Goal: Task Accomplishment & Management: Manage account settings

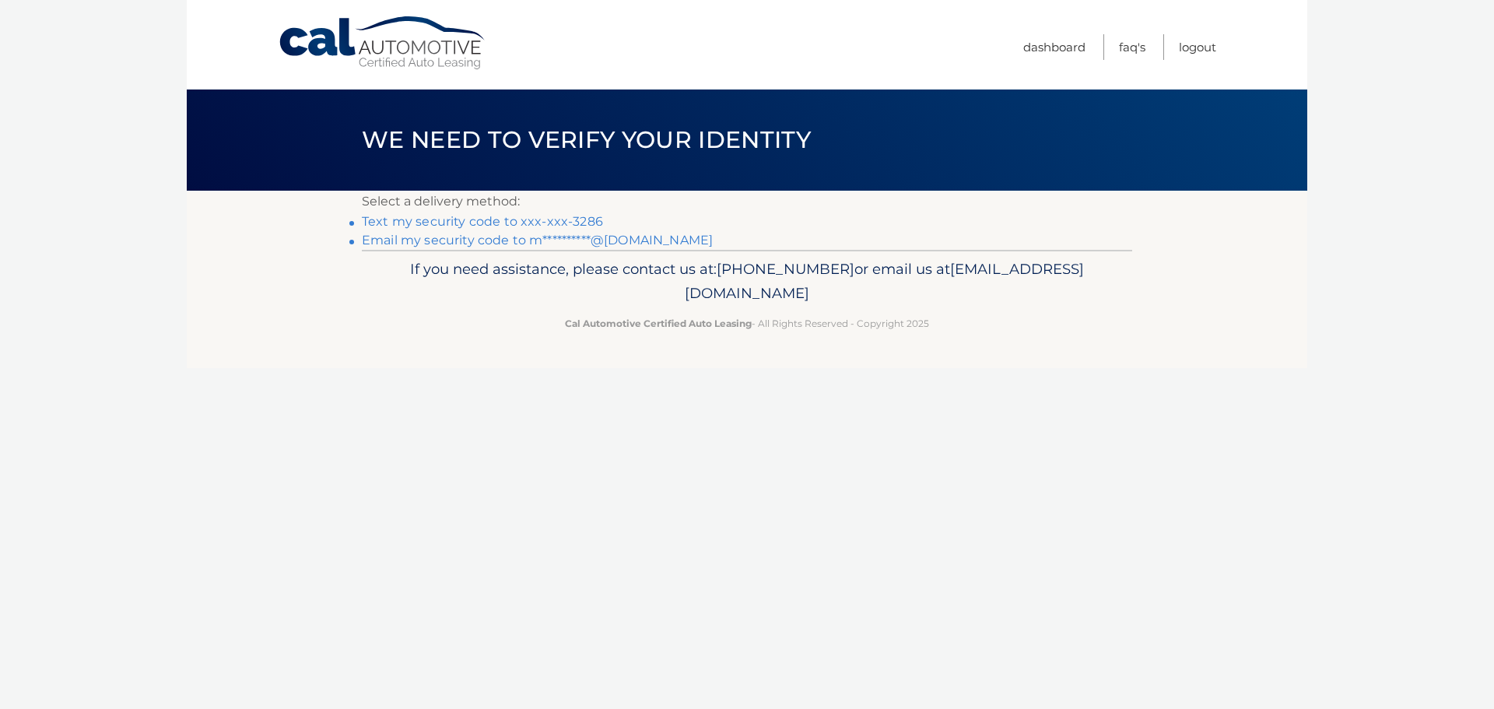
click at [556, 219] on link "Text my security code to xxx-xxx-3286" at bounding box center [482, 221] width 241 height 15
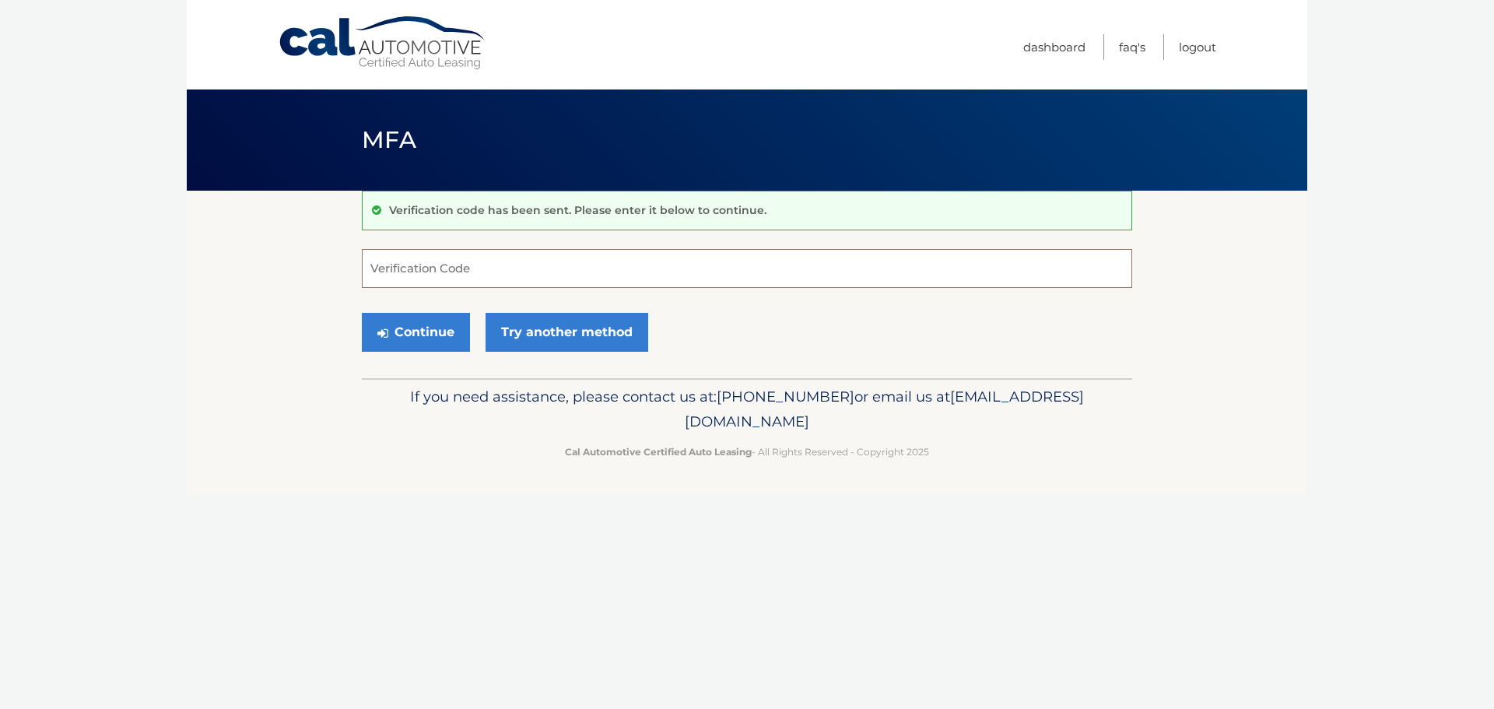
click at [543, 258] on input "Verification Code" at bounding box center [747, 268] width 770 height 39
type input "589666"
click at [439, 328] on button "Continue" at bounding box center [416, 332] width 108 height 39
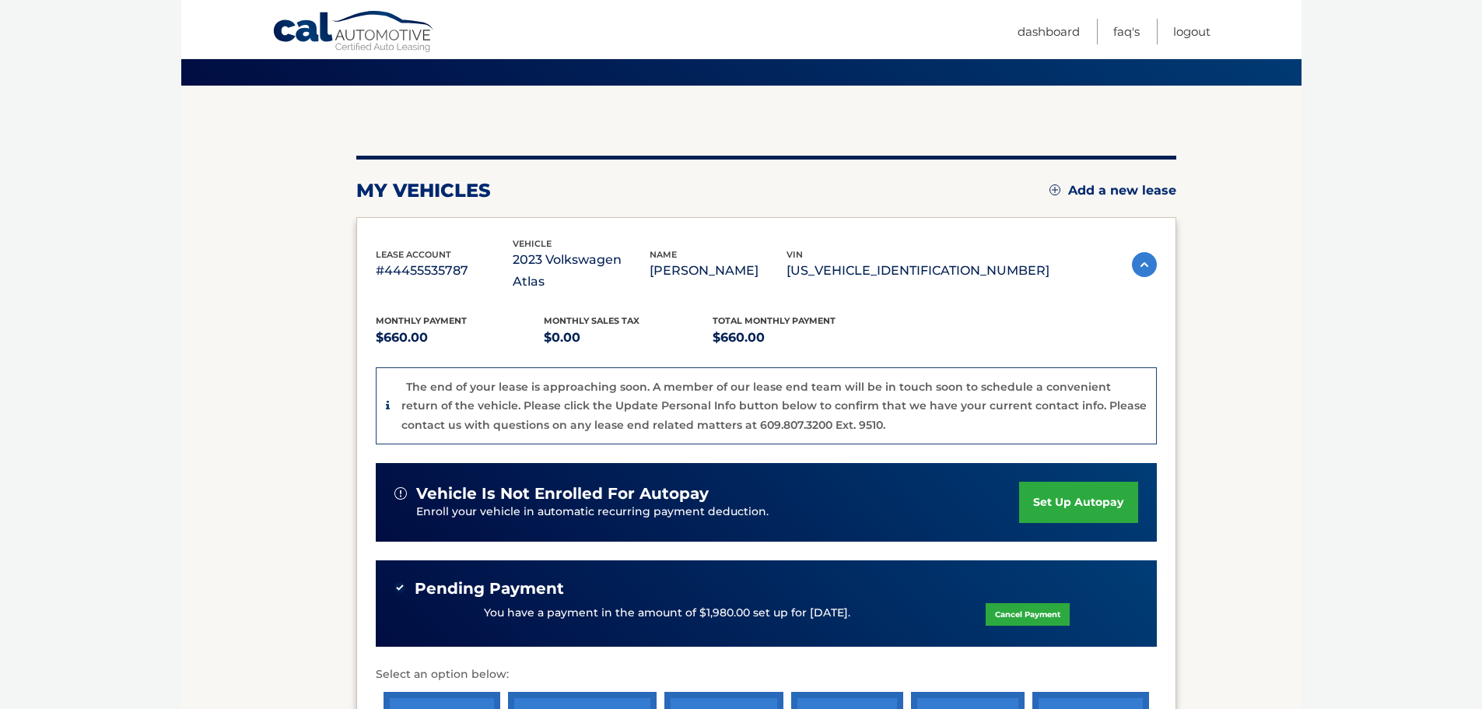
scroll to position [78, 0]
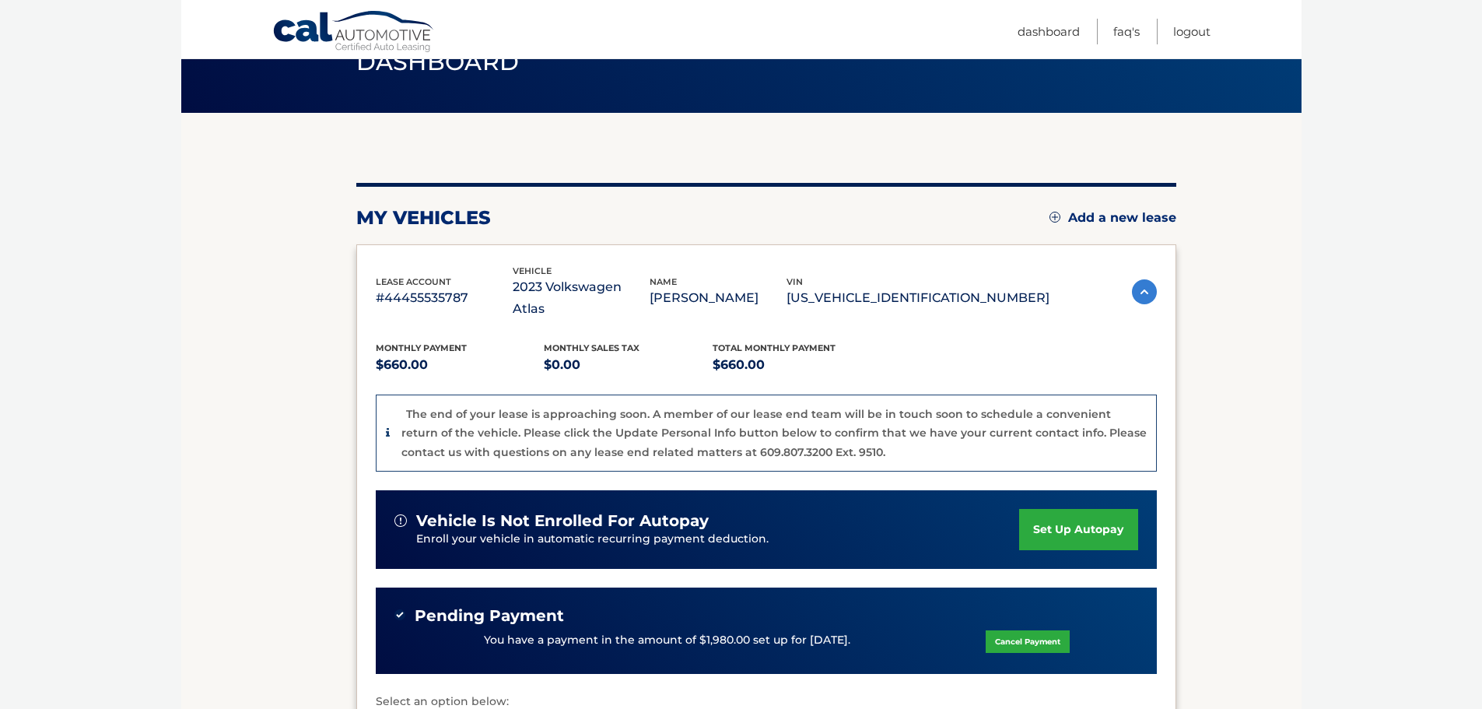
click at [410, 287] on p "#44455535787" at bounding box center [444, 298] width 137 height 22
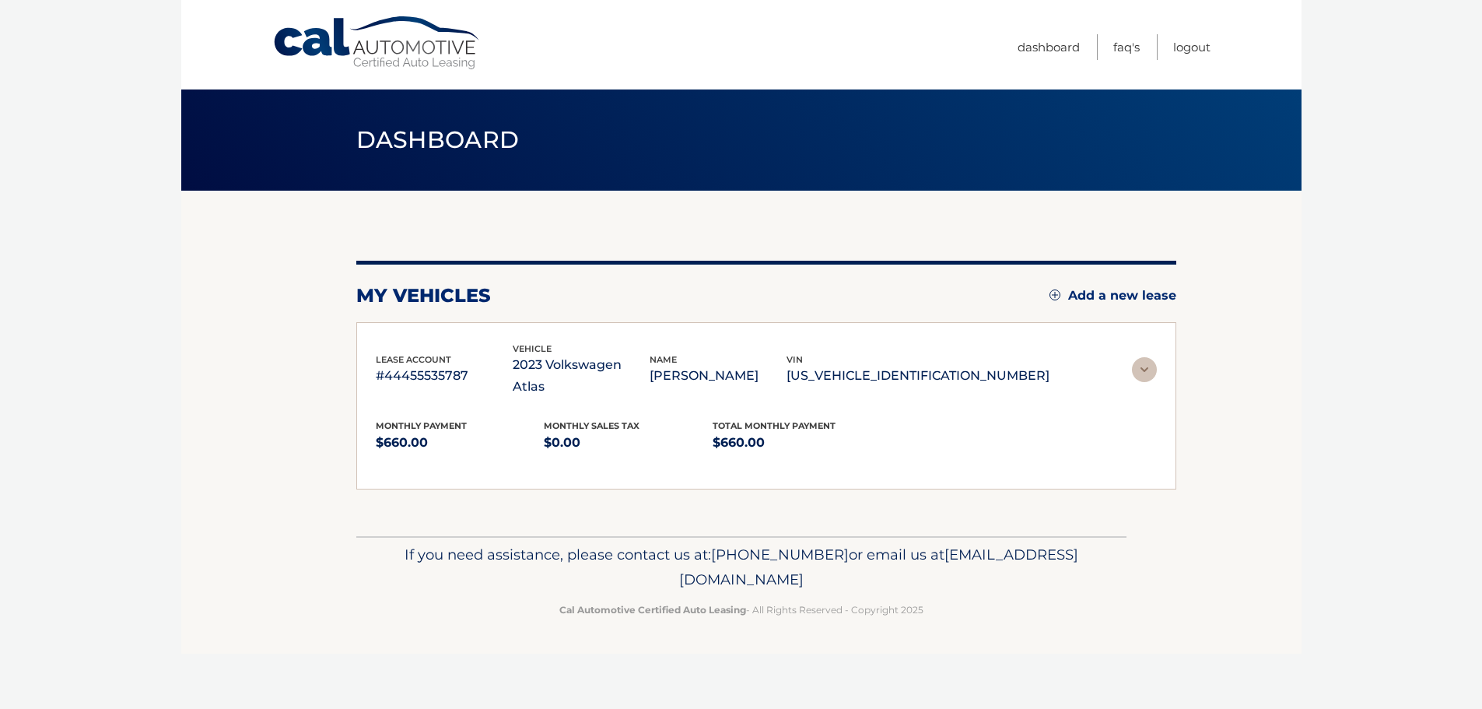
scroll to position [0, 0]
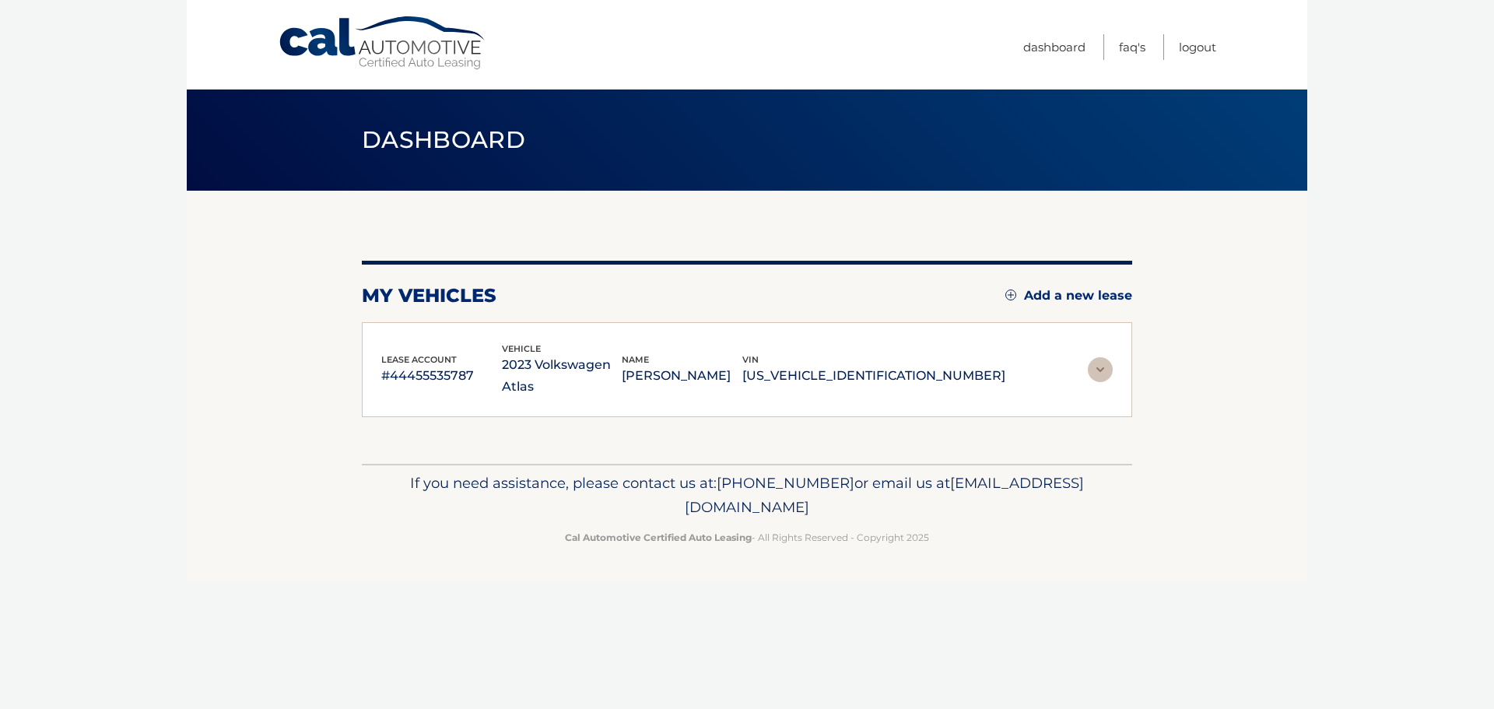
click at [1109, 366] on img at bounding box center [1100, 369] width 25 height 25
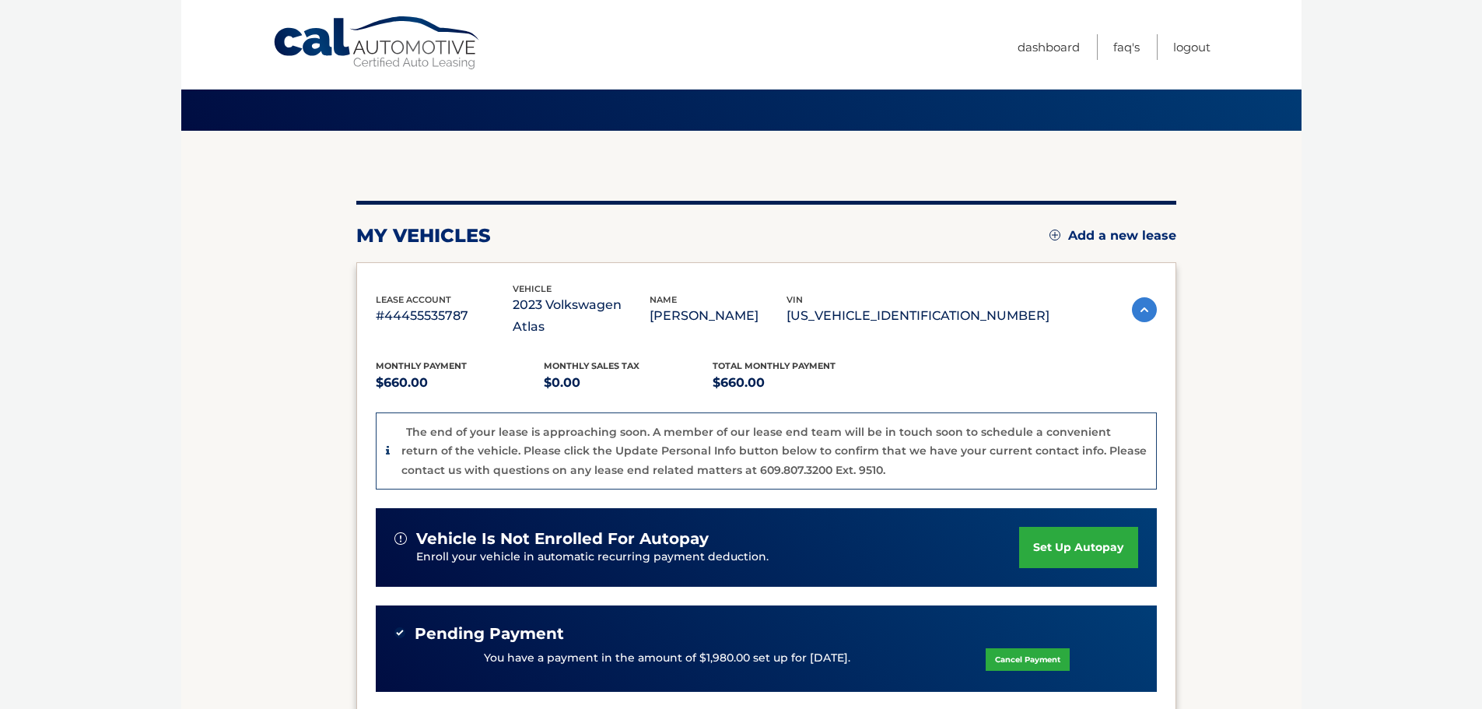
scroll to position [156, 0]
